Goal: Transaction & Acquisition: Purchase product/service

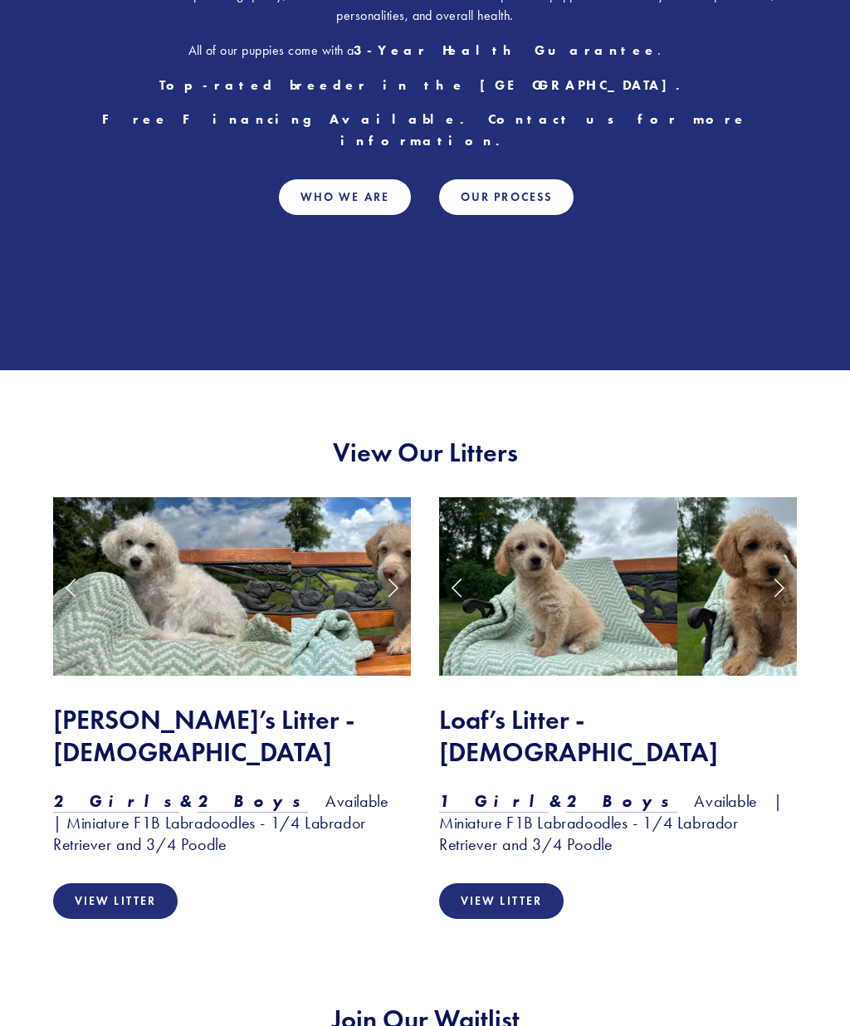
scroll to position [1081, 0]
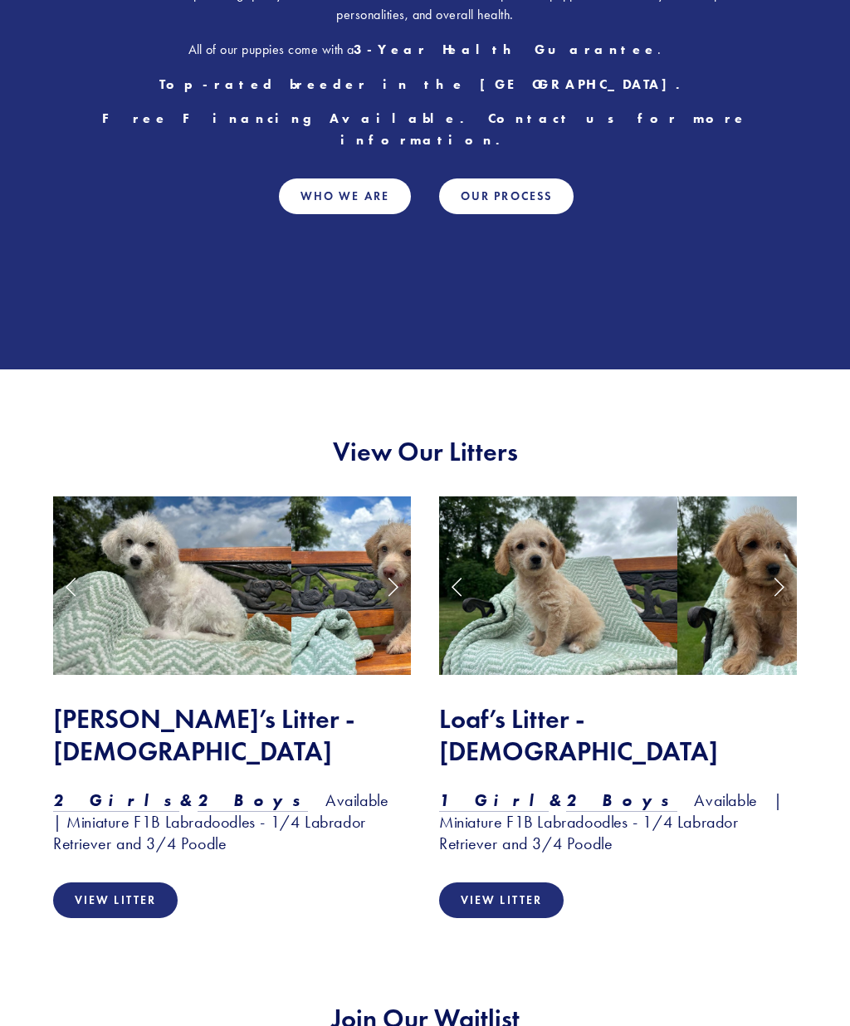
click at [140, 896] on link "View Litter" at bounding box center [115, 900] width 125 height 36
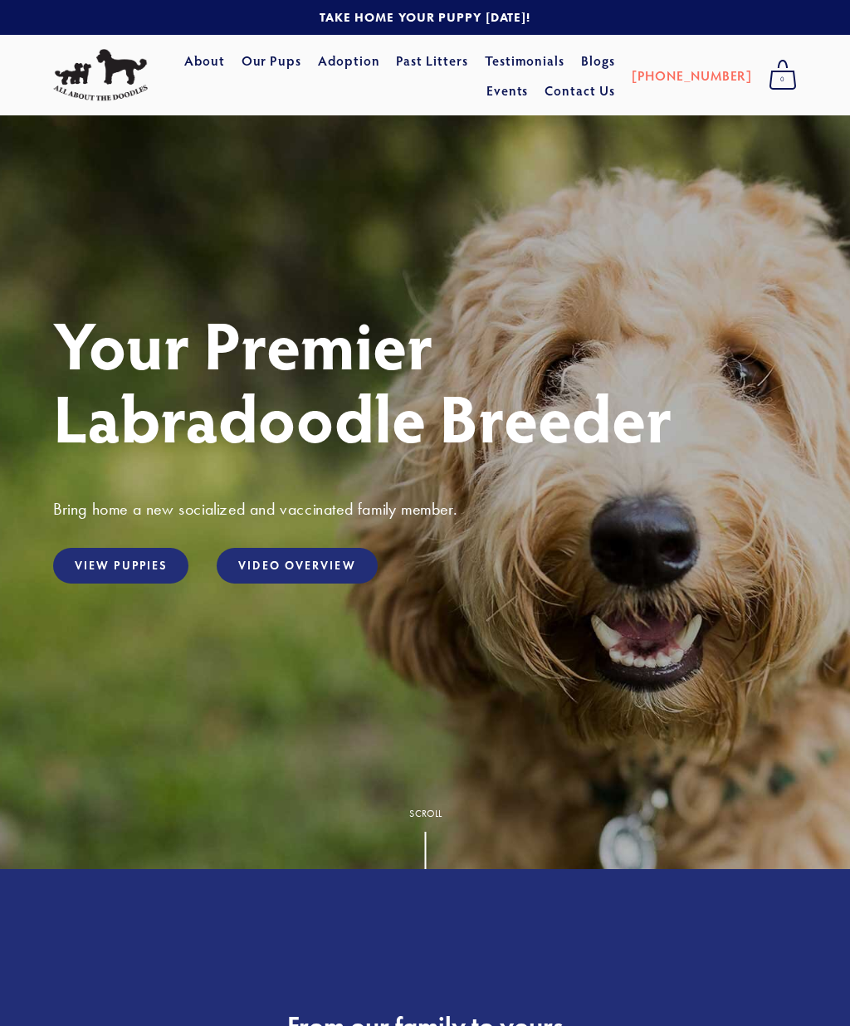
click at [146, 584] on link "View Puppies" at bounding box center [120, 566] width 135 height 36
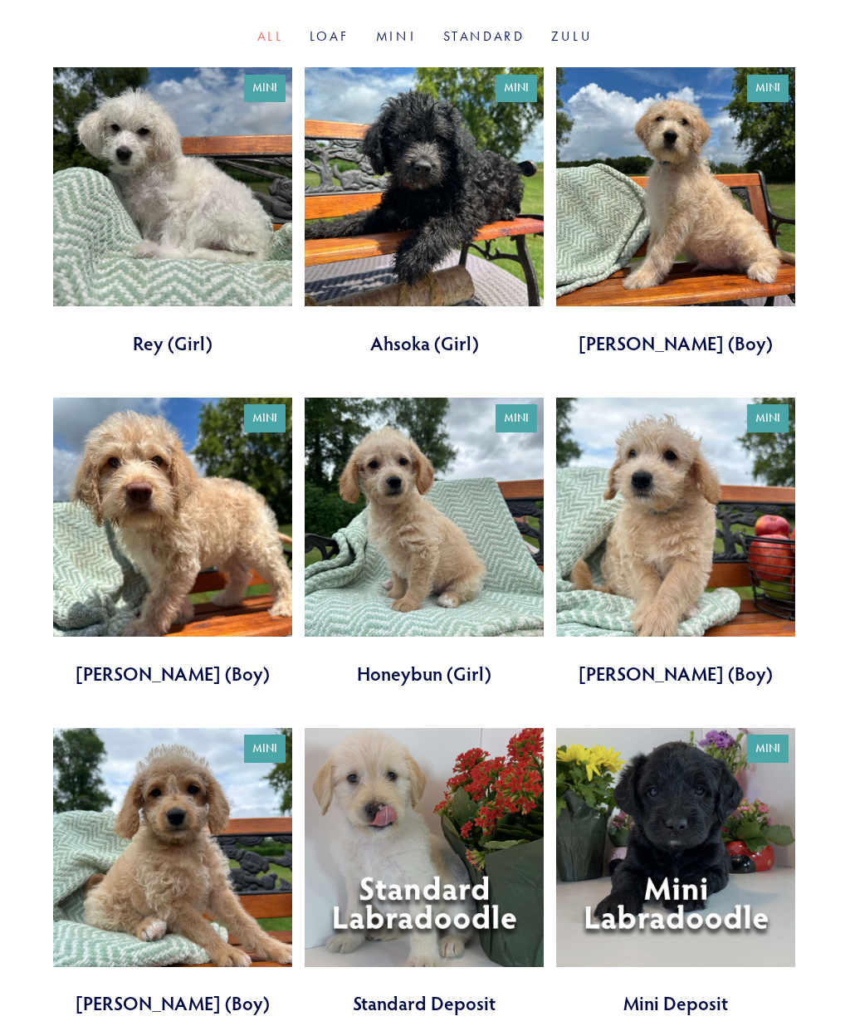
scroll to position [614, 0]
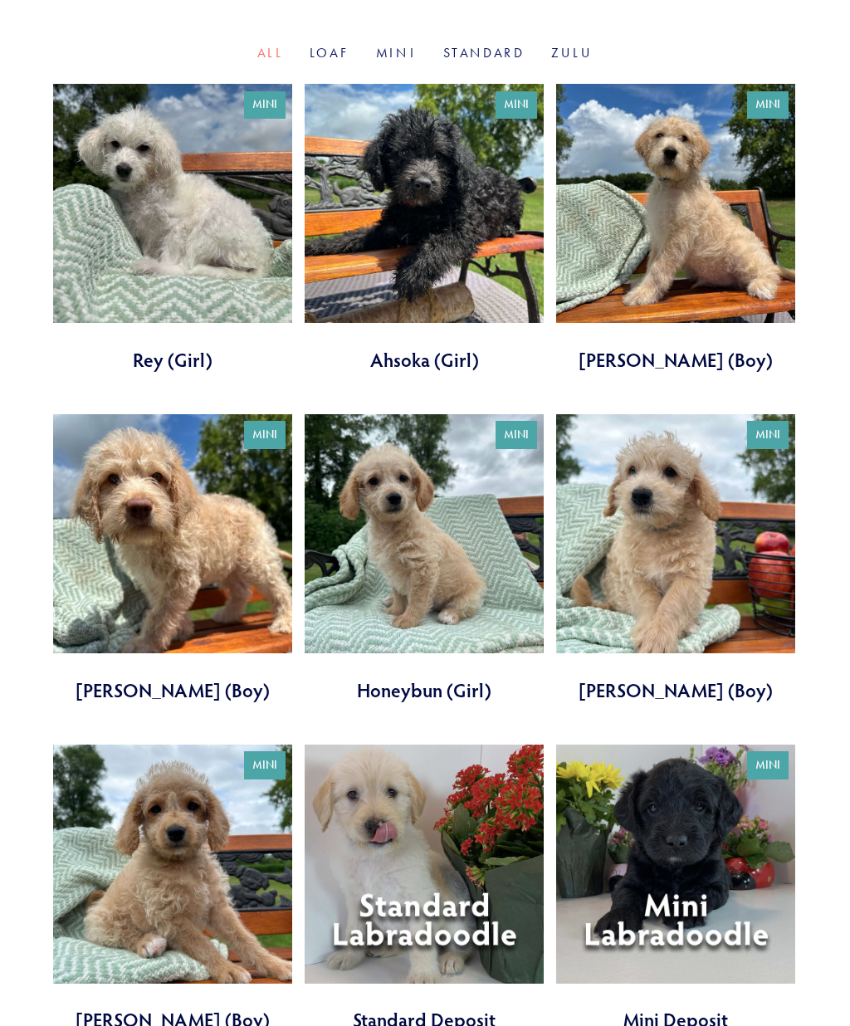
click at [482, 857] on link at bounding box center [424, 889] width 239 height 289
